Goal: Navigation & Orientation: Find specific page/section

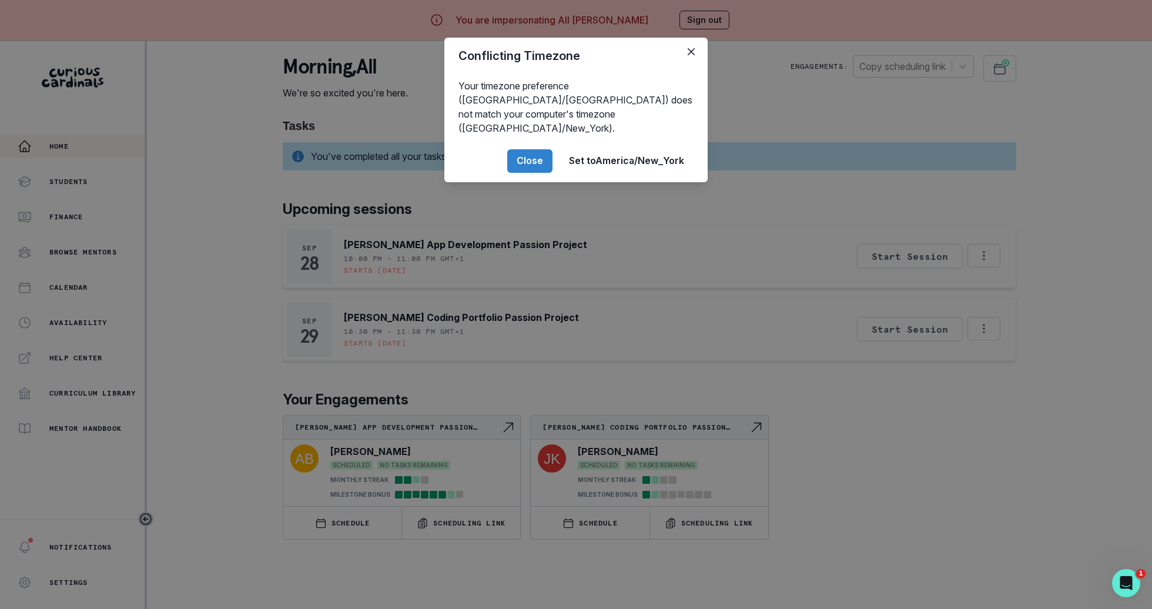
click at [231, 426] on div "Conflicting Timezone Your timezone preference ([GEOGRAPHIC_DATA]/[GEOGRAPHIC_DA…" at bounding box center [576, 304] width 1152 height 609
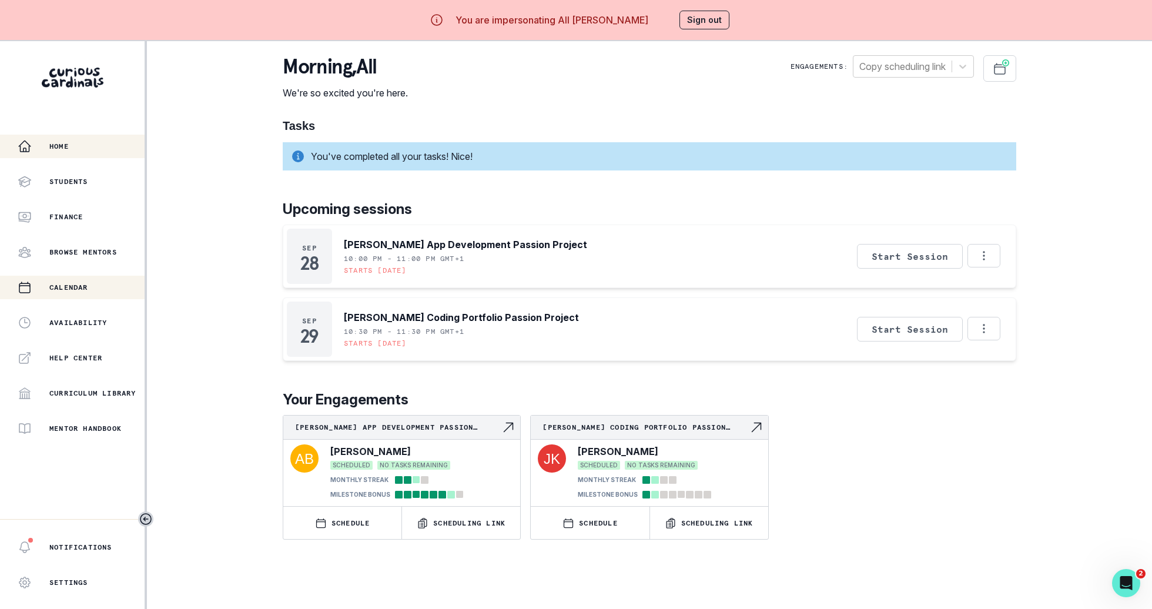
click at [78, 290] on p "Calendar" at bounding box center [68, 287] width 39 height 9
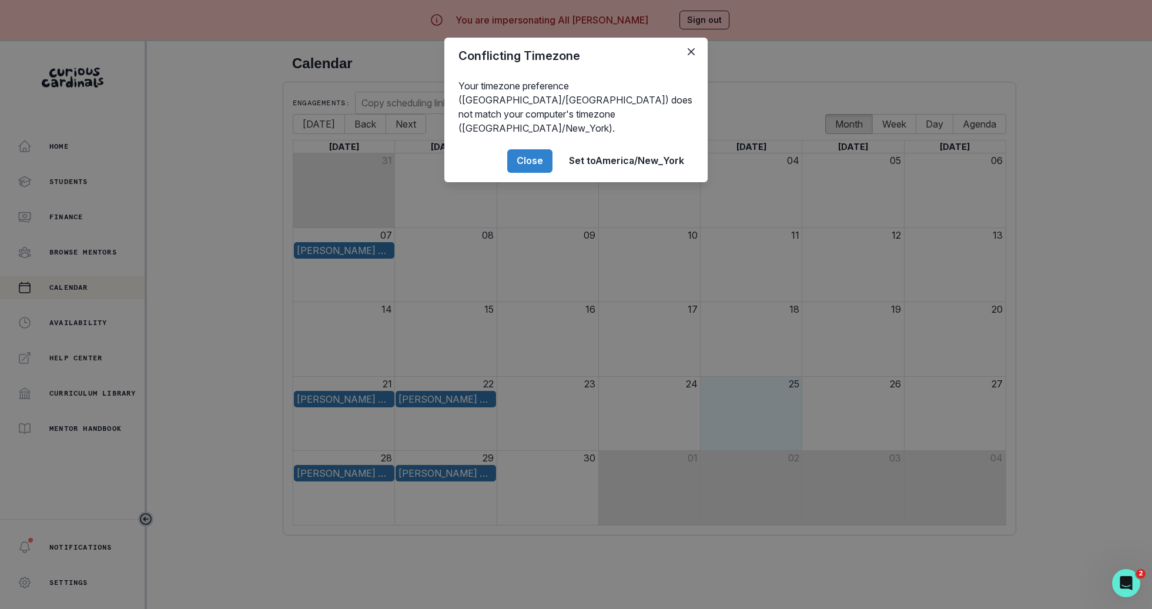
click at [145, 238] on div "Conflicting Timezone Your timezone preference ([GEOGRAPHIC_DATA]/[GEOGRAPHIC_DA…" at bounding box center [576, 304] width 1152 height 609
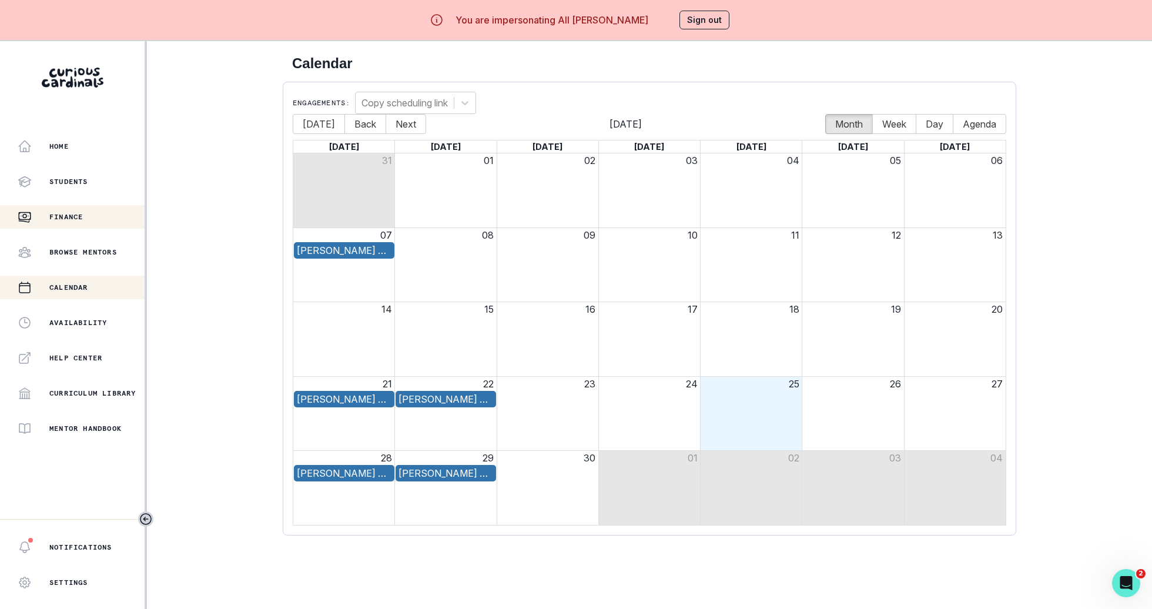
click at [105, 217] on div "Finance" at bounding box center [81, 217] width 127 height 14
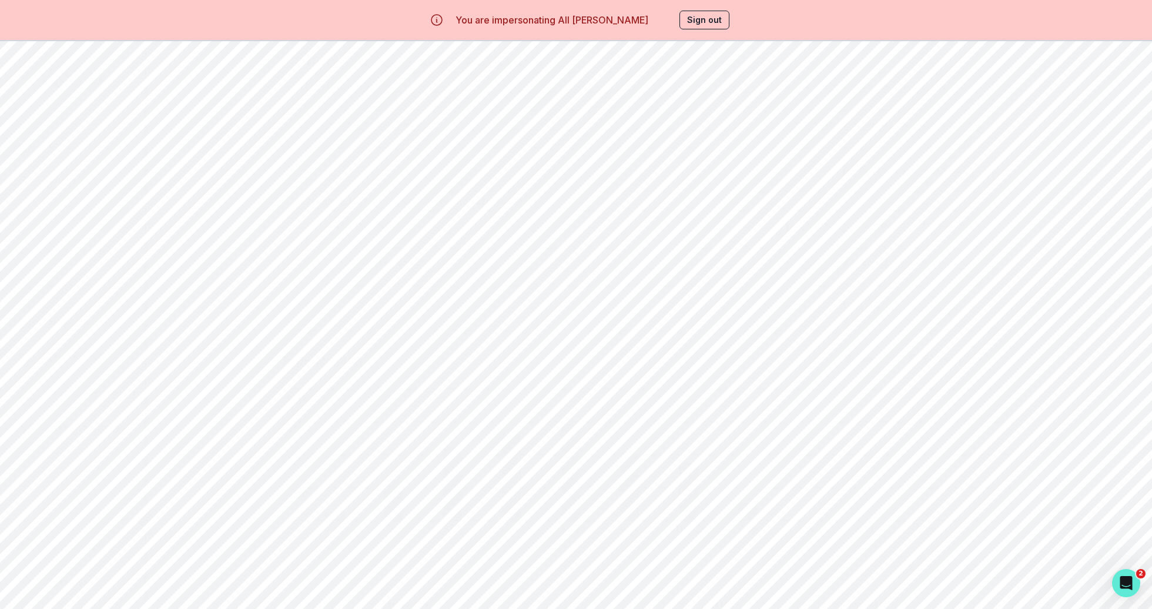
scroll to position [528, 0]
click at [86, 323] on p "Availability" at bounding box center [78, 322] width 58 height 9
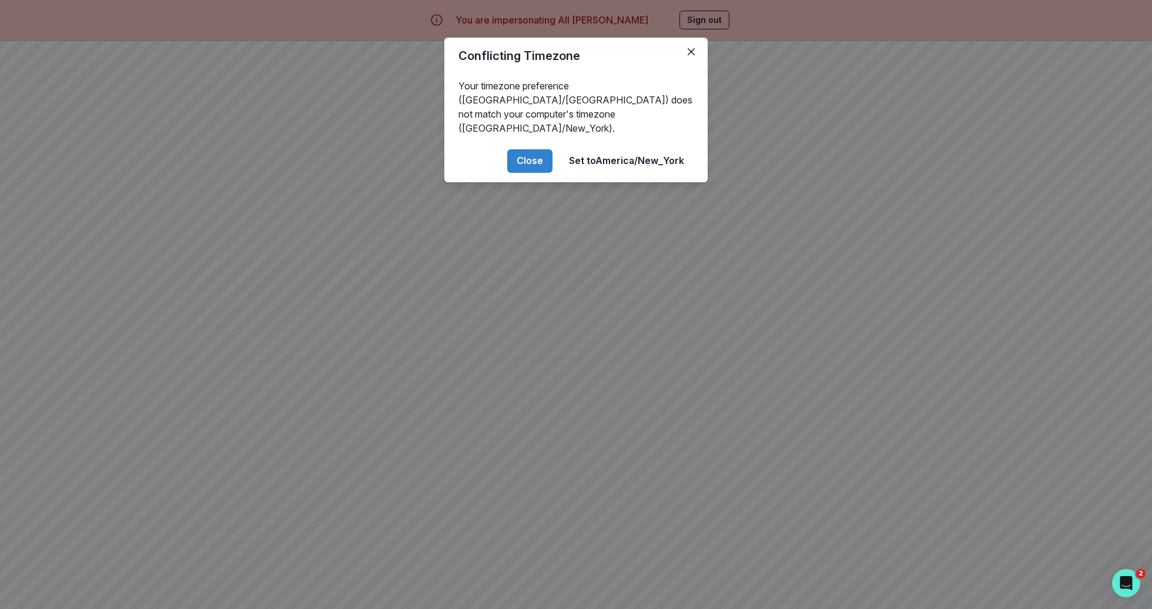
click at [368, 381] on div "Conflicting Timezone Your timezone preference ([GEOGRAPHIC_DATA]/[GEOGRAPHIC_DA…" at bounding box center [576, 304] width 1152 height 609
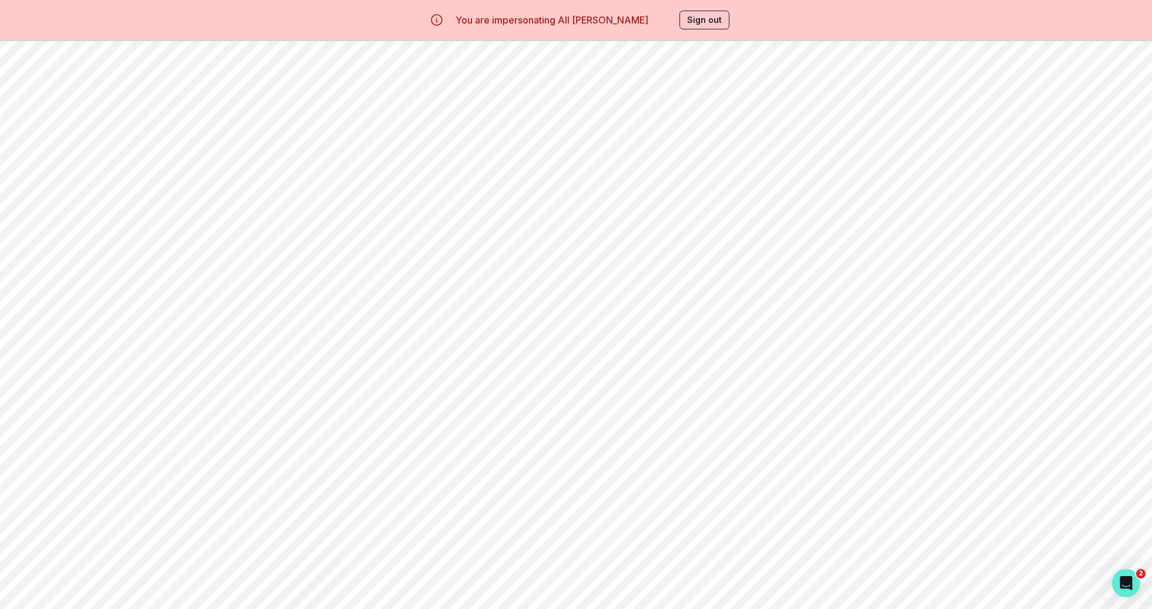
scroll to position [749, 0]
click at [95, 145] on div "Home" at bounding box center [81, 146] width 127 height 14
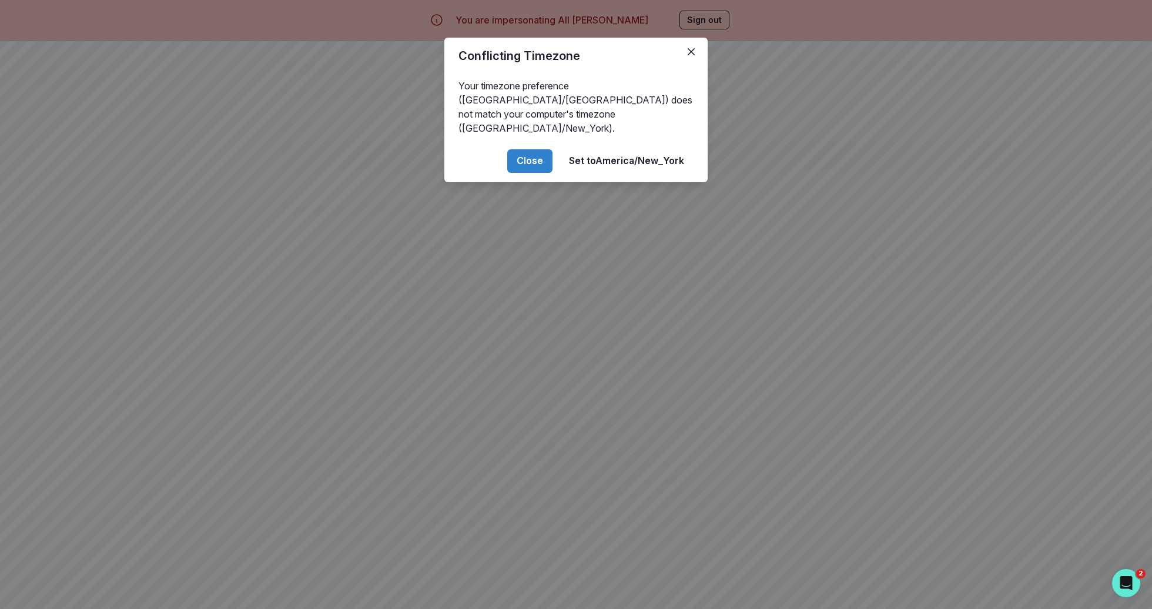
click at [147, 219] on div "Conflicting Timezone Your timezone preference ([GEOGRAPHIC_DATA]/[GEOGRAPHIC_DA…" at bounding box center [576, 304] width 1152 height 609
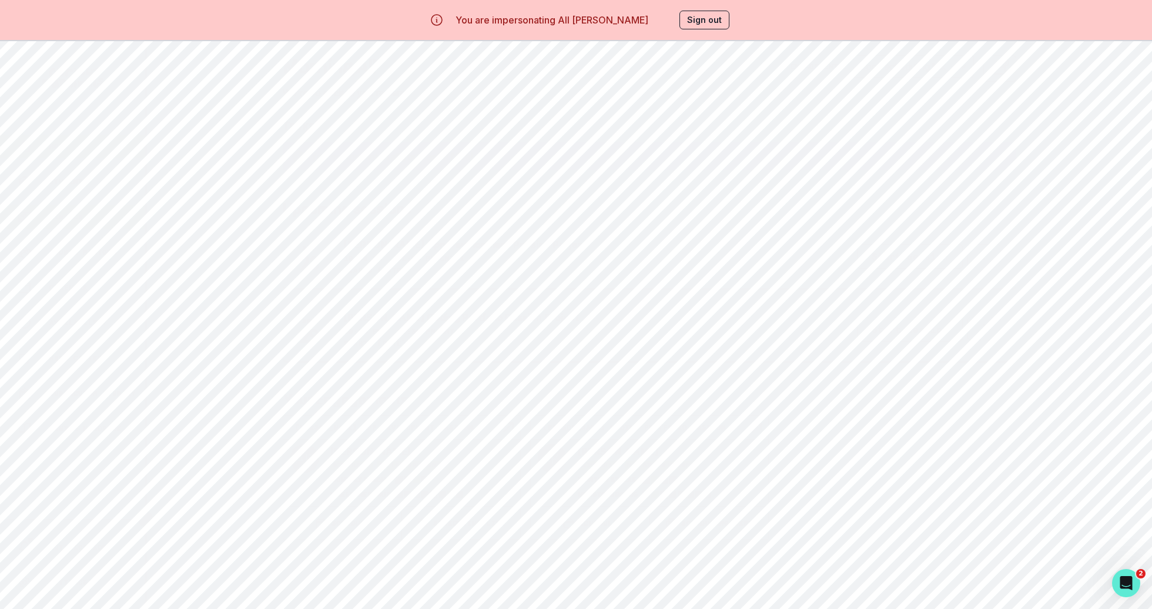
click at [95, 211] on div "Finance" at bounding box center [81, 217] width 127 height 14
click at [86, 187] on div "Students" at bounding box center [81, 182] width 127 height 14
click at [703, 26] on button "Sign out" at bounding box center [704, 20] width 50 height 19
